Goal: Task Accomplishment & Management: Use online tool/utility

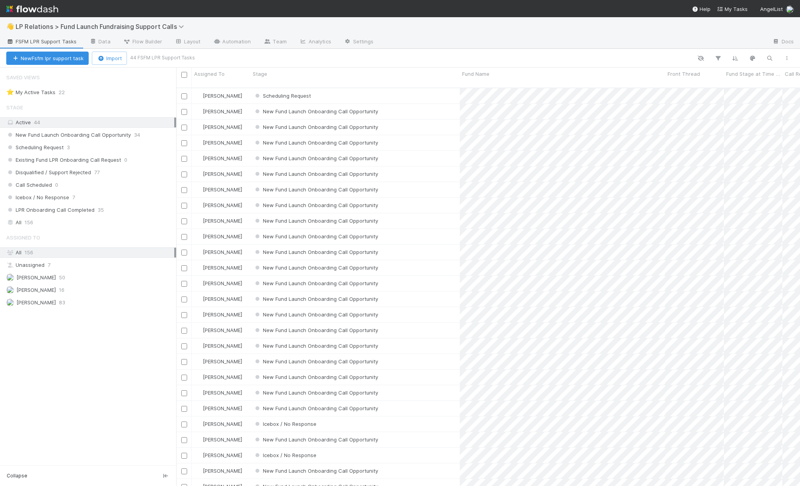
scroll to position [400, 619]
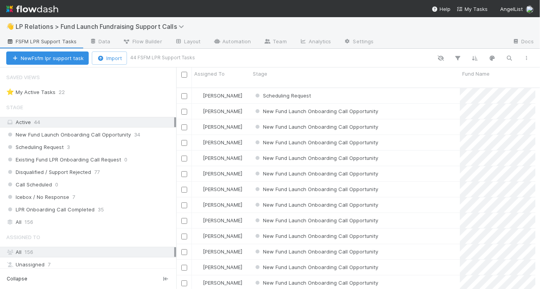
scroll to position [208, 364]
